Goal: Use online tool/utility: Utilize a website feature to perform a specific function

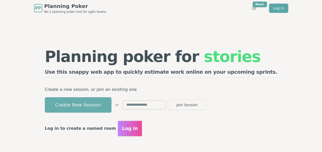
click at [109, 103] on button "Create New Session" at bounding box center [78, 104] width 67 height 15
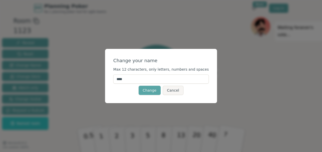
click at [146, 76] on input "****" at bounding box center [160, 78] width 95 height 9
click at [152, 93] on button "Change" at bounding box center [149, 90] width 22 height 9
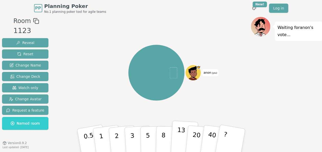
click at [178, 139] on p "13" at bounding box center [180, 140] width 9 height 28
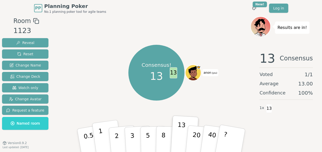
click at [105, 138] on button "1" at bounding box center [107, 140] width 30 height 41
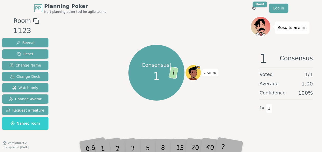
click at [179, 149] on div "13" at bounding box center [184, 140] width 16 height 19
click at [274, 120] on div "1 Consensus Voted 1 / 1 Average 1.00 Confidence 100 % 1 x 1" at bounding box center [286, 98] width 72 height 102
